Goal: Task Accomplishment & Management: Manage account settings

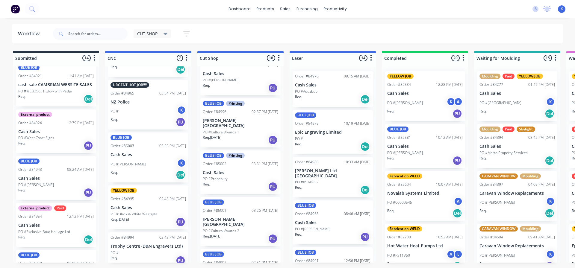
scroll to position [130, 0]
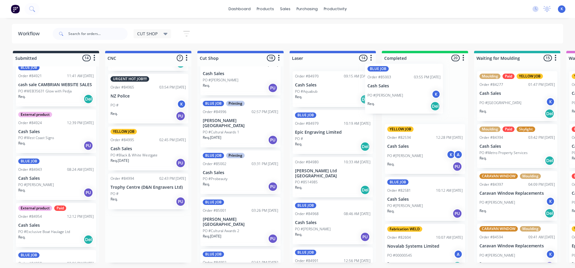
drag, startPoint x: 122, startPoint y: 154, endPoint x: 389, endPoint y: 90, distance: 273.8
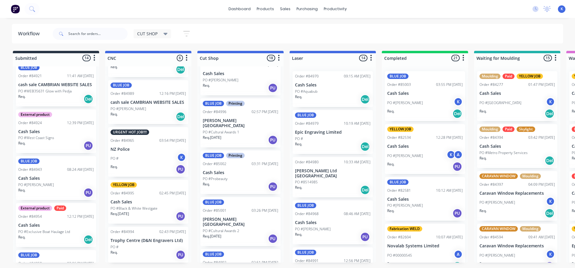
scroll to position [77, 0]
click at [134, 243] on p "Trophy Centre (D&N Engravers Ltd)" at bounding box center [148, 240] width 75 height 5
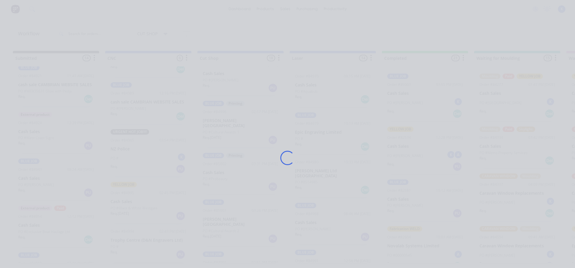
click at [134, 242] on div "Loading..." at bounding box center [287, 158] width 479 height 268
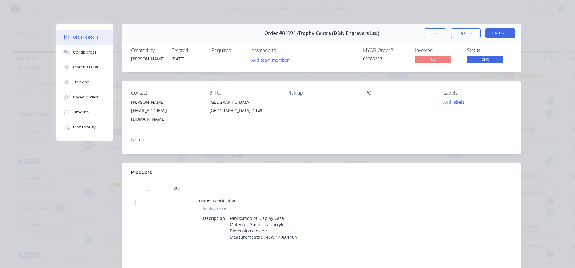
click at [431, 37] on button "Close" at bounding box center [435, 33] width 22 height 10
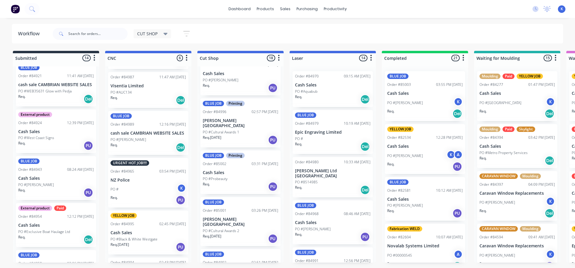
scroll to position [0, 0]
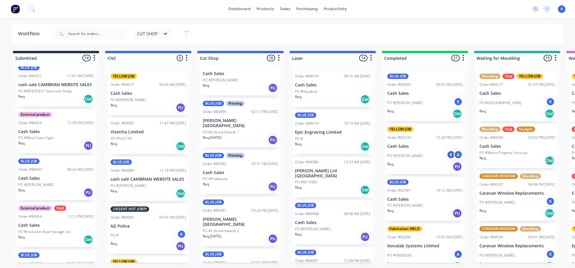
click at [125, 175] on div "BLUE JOB Order #84989 12:16 PM [DATE] cash sale CAMBRIAN WEBSITE SALES PO #[PER…" at bounding box center [148, 179] width 80 height 44
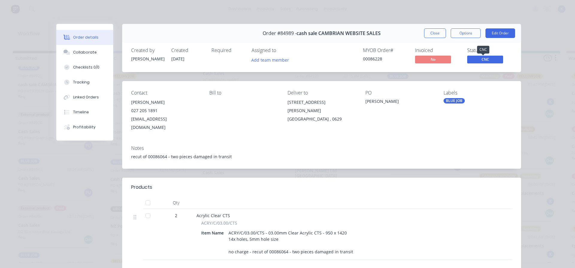
click at [488, 60] on span "CNC" at bounding box center [485, 59] width 36 height 7
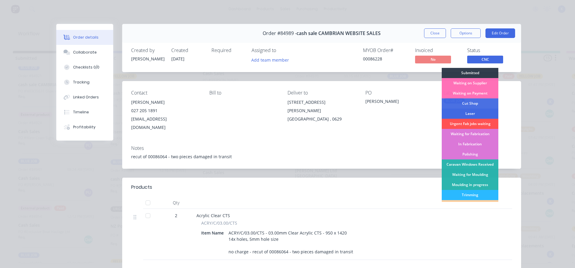
click at [472, 113] on div "Laser" at bounding box center [470, 114] width 57 height 10
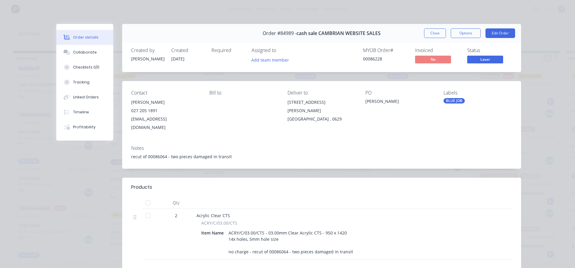
click at [432, 34] on button "Close" at bounding box center [435, 33] width 22 height 10
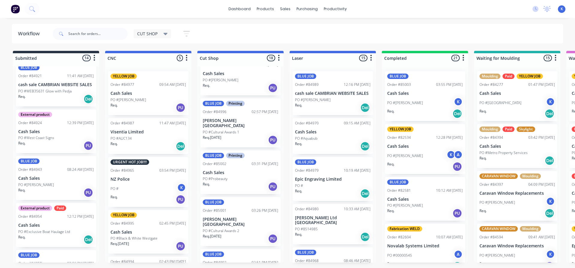
click at [120, 130] on p "Visentia Limited" at bounding box center [148, 132] width 75 height 5
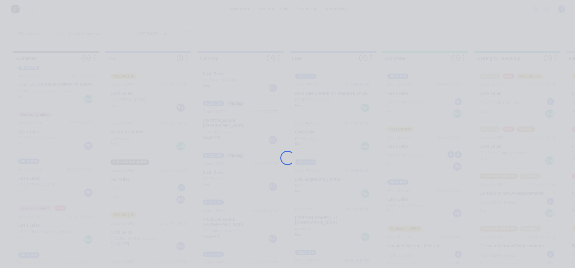
click at [127, 137] on div "Loading..." at bounding box center [287, 158] width 479 height 268
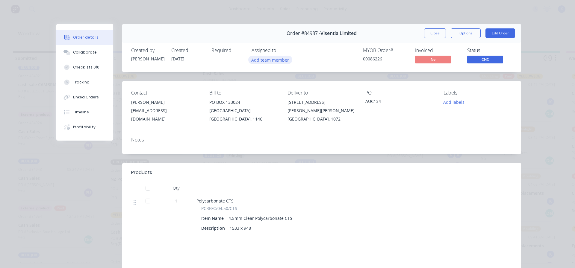
click at [262, 59] on button "Add team member" at bounding box center [270, 60] width 44 height 8
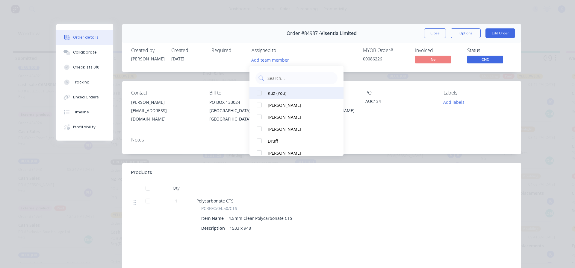
click at [263, 95] on div at bounding box center [259, 93] width 12 height 12
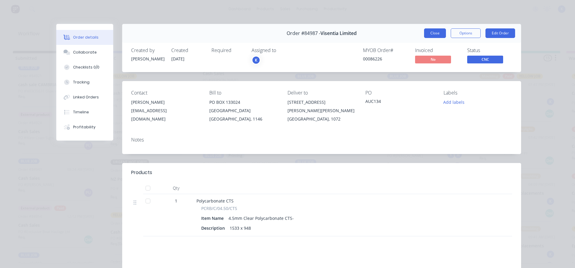
click at [431, 31] on button "Close" at bounding box center [435, 33] width 22 height 10
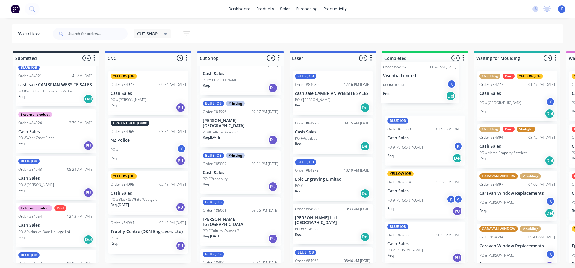
drag, startPoint x: 132, startPoint y: 141, endPoint x: 399, endPoint y: 81, distance: 274.0
click at [131, 96] on div "YELLOW JOB Order #84977 09:54 AM [DATE] Cash Sales PO #[PERSON_NAME] Req. PU UR…" at bounding box center [148, 162] width 86 height 192
click at [131, 95] on p "Cash Sales" at bounding box center [148, 93] width 75 height 5
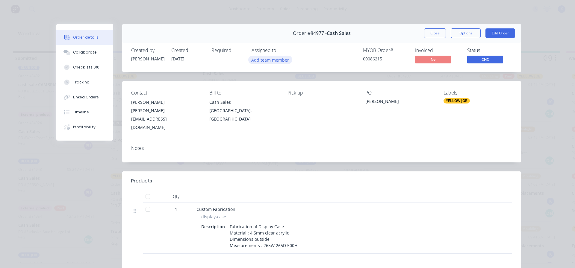
click at [261, 61] on button "Add team member" at bounding box center [270, 60] width 44 height 8
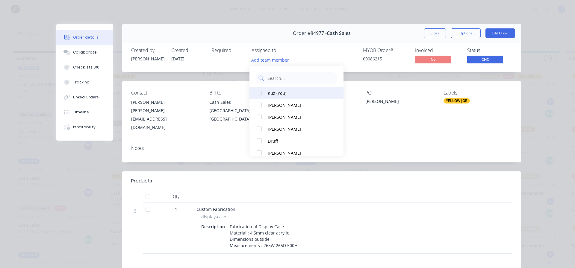
click at [255, 91] on div at bounding box center [259, 93] width 12 height 12
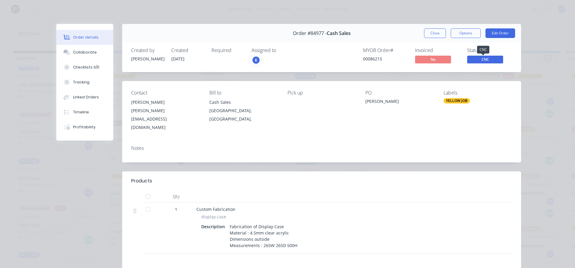
click at [482, 59] on span "CNC" at bounding box center [485, 59] width 36 height 7
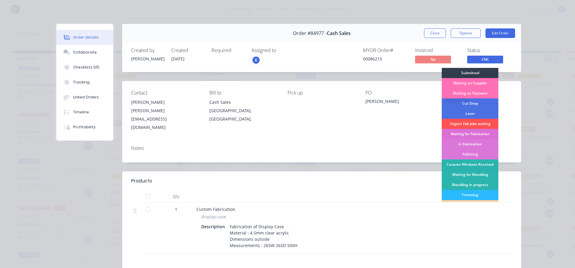
click at [473, 134] on div "Waiting for Fabrication" at bounding box center [470, 134] width 57 height 10
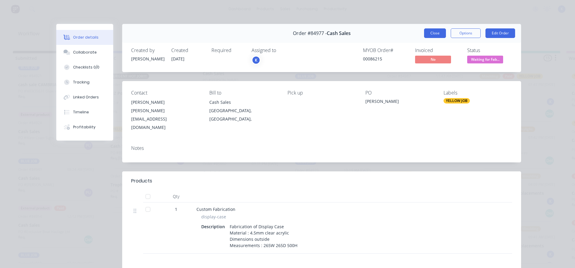
click at [435, 32] on button "Close" at bounding box center [435, 33] width 22 height 10
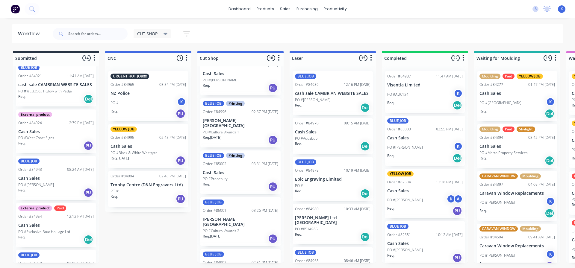
click at [133, 190] on div "PO #" at bounding box center [148, 191] width 75 height 5
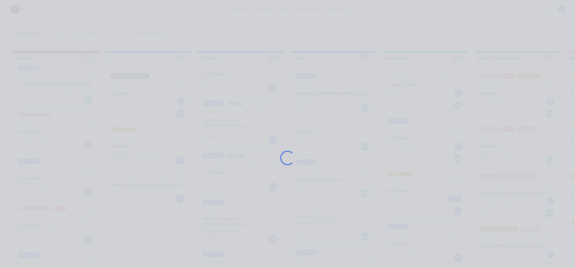
click at [133, 190] on div "Loading..." at bounding box center [287, 158] width 479 height 268
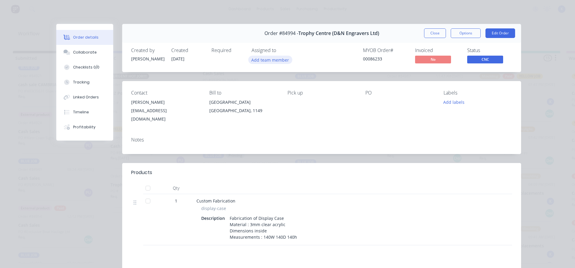
click at [262, 60] on button "Add team member" at bounding box center [270, 60] width 44 height 8
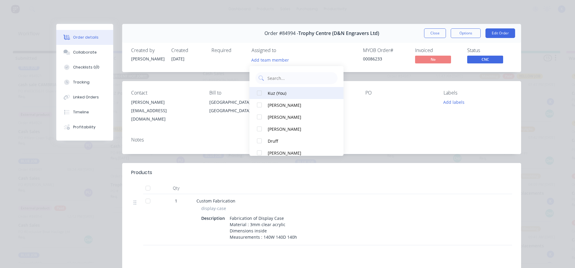
click at [264, 95] on div at bounding box center [259, 93] width 12 height 12
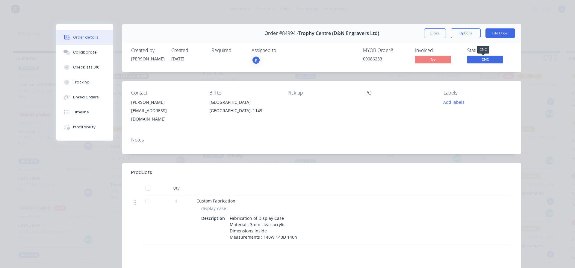
click at [483, 60] on span "CNC" at bounding box center [485, 59] width 36 height 7
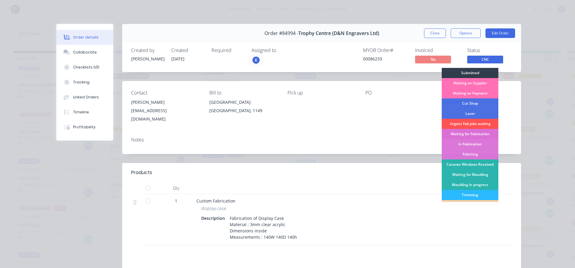
click at [476, 134] on div "Waiting for Fabrication" at bounding box center [470, 134] width 57 height 10
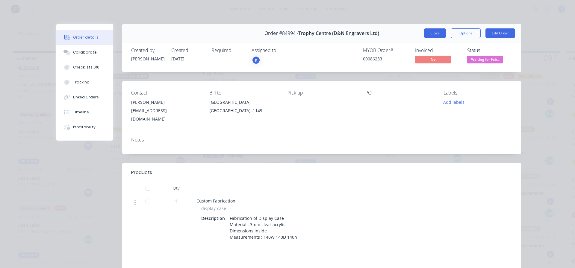
click at [430, 31] on button "Close" at bounding box center [435, 33] width 22 height 10
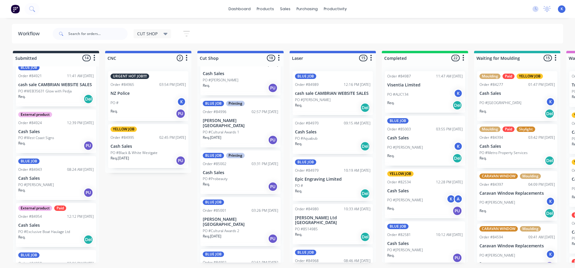
click at [126, 144] on p "Cash Sales" at bounding box center [148, 146] width 75 height 5
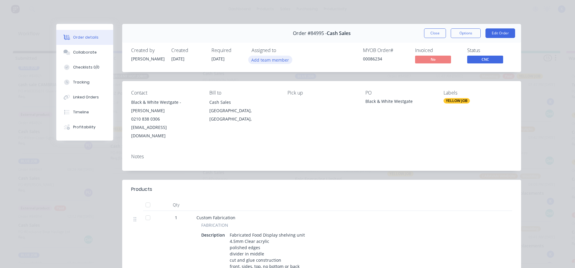
click at [267, 60] on button "Add team member" at bounding box center [270, 60] width 44 height 8
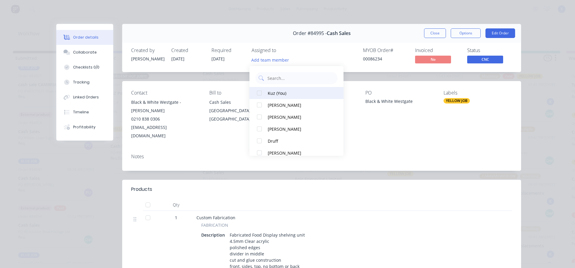
click at [270, 91] on div "Kuz (You)" at bounding box center [299, 93] width 63 height 6
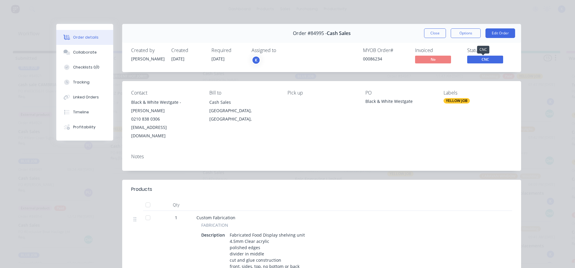
click at [485, 57] on span "CNC" at bounding box center [485, 59] width 36 height 7
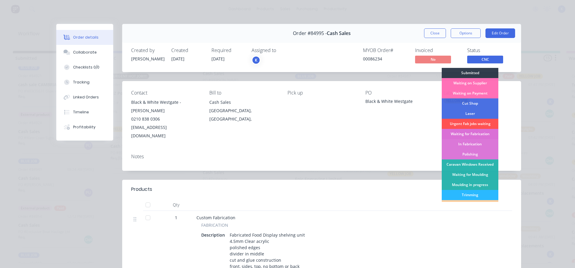
click at [481, 134] on div "Waiting for Fabrication" at bounding box center [470, 134] width 57 height 10
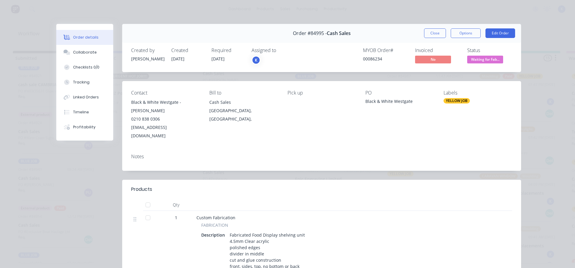
click at [428, 34] on button "Close" at bounding box center [435, 33] width 22 height 10
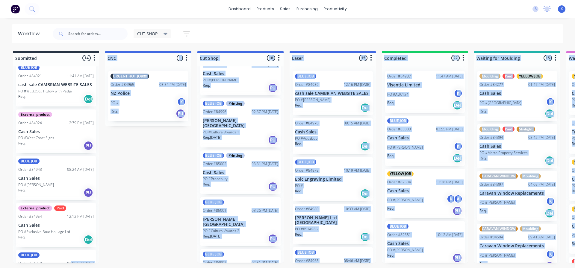
drag, startPoint x: 123, startPoint y: 268, endPoint x: 59, endPoint y: 260, distance: 64.3
click at [59, 232] on html "dashboard products sales purchasing productivity dashboard products Product Cat…" at bounding box center [287, 116] width 575 height 232
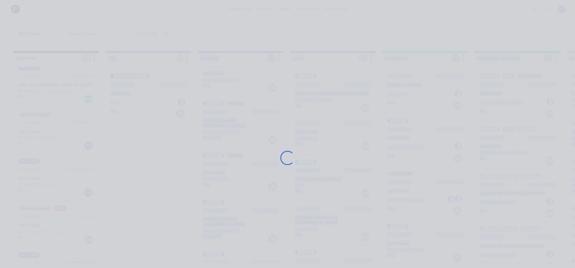
scroll to position [30, 0]
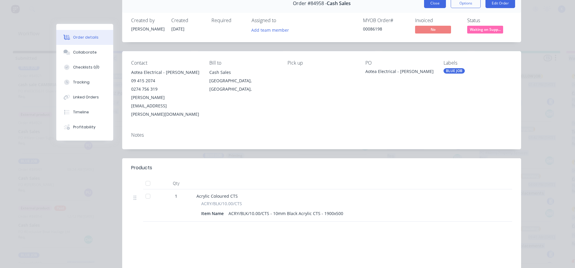
click at [431, 2] on button "Close" at bounding box center [435, 4] width 22 height 10
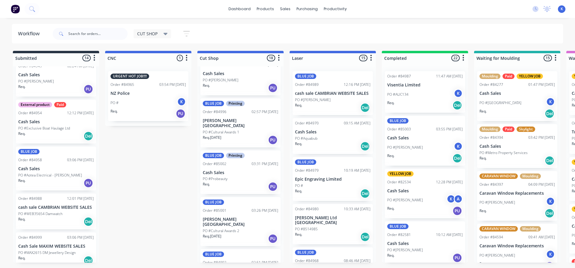
scroll to position [439, 0]
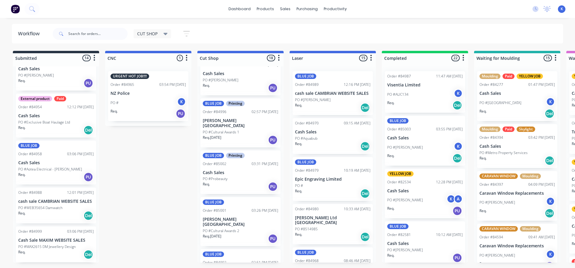
click at [45, 238] on p "Cash Sale MAXIM WEBSITE SALES" at bounding box center [55, 240] width 75 height 5
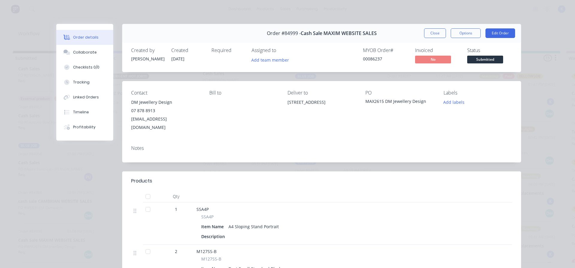
click at [430, 34] on button "Close" at bounding box center [435, 33] width 22 height 10
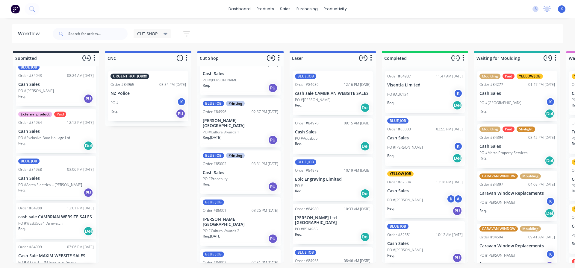
scroll to position [409, 0]
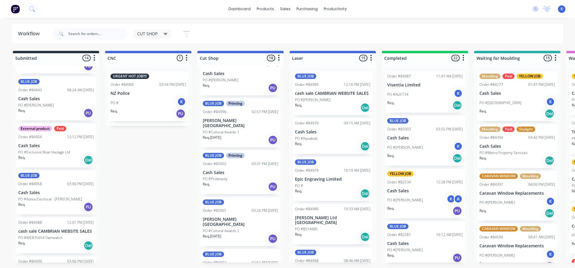
click at [41, 149] on div "External product Paid Order #84954 12:12 PM [DATE] Cash Sales PO #Exclusive Boa…" at bounding box center [56, 146] width 80 height 44
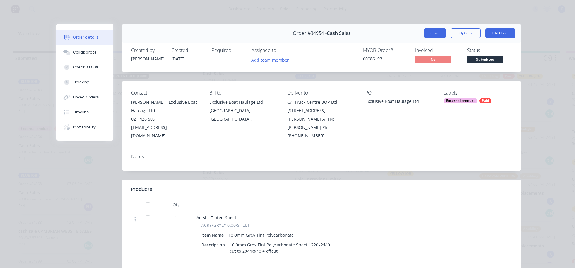
drag, startPoint x: 429, startPoint y: 34, endPoint x: 285, endPoint y: 58, distance: 145.7
click at [428, 34] on button "Close" at bounding box center [435, 33] width 22 height 10
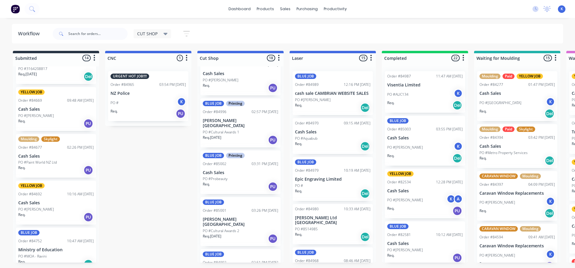
scroll to position [0, 0]
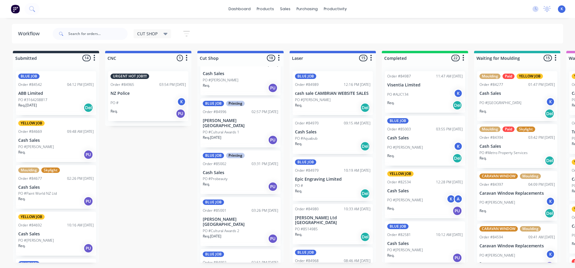
click at [25, 93] on p "ABB Limited" at bounding box center [55, 93] width 75 height 5
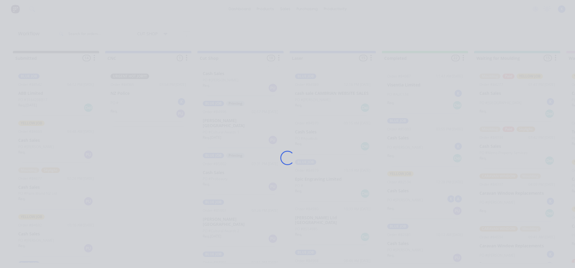
click at [25, 93] on div "Loading..." at bounding box center [287, 134] width 575 height 268
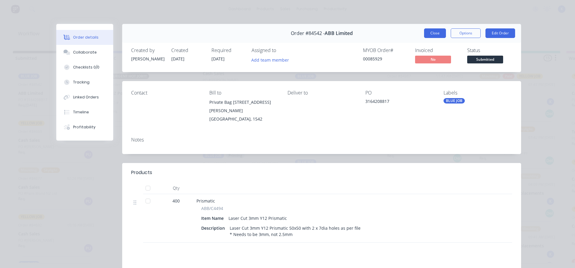
click at [436, 32] on button "Close" at bounding box center [435, 33] width 22 height 10
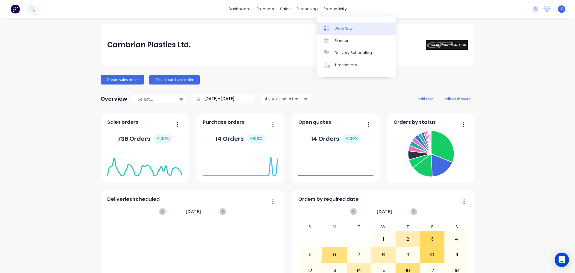
click at [344, 29] on div "Workflow" at bounding box center [344, 28] width 18 height 5
